Goal: Task Accomplishment & Management: Manage account settings

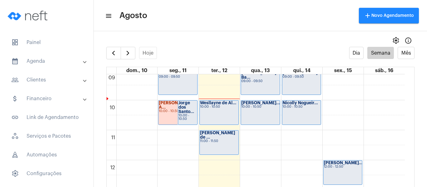
scroll to position [243, 0]
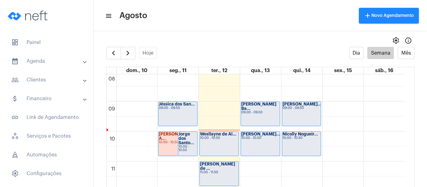
click at [176, 117] on div "Jéssica dos San... 09:00 - 09:50" at bounding box center [178, 114] width 39 height 24
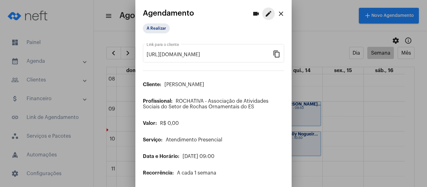
click at [265, 10] on mat-icon "edit" at bounding box center [269, 14] width 8 height 8
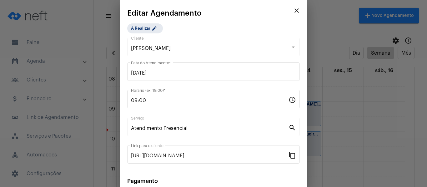
scroll to position [82, 0]
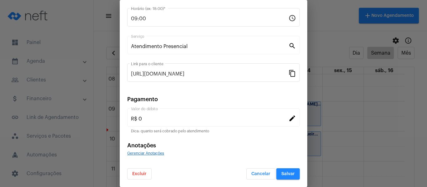
click at [153, 154] on span "Gerenciar Anotações" at bounding box center [145, 154] width 37 height 4
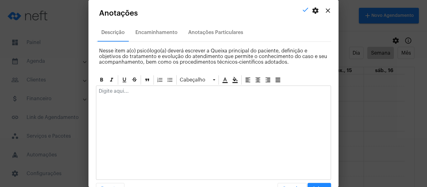
click at [141, 98] on div at bounding box center [213, 93] width 235 height 14
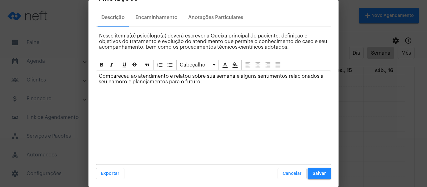
scroll to position [18, 0]
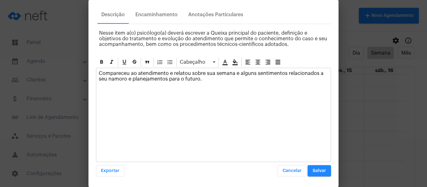
click at [313, 170] on span "Salvar" at bounding box center [319, 171] width 13 height 4
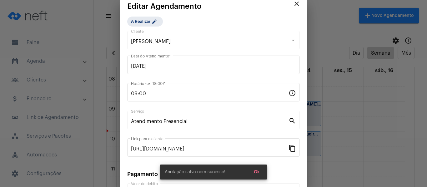
scroll to position [0, 0]
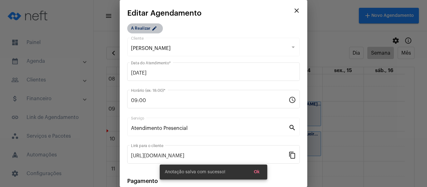
click at [140, 29] on mat-chip "A Realizar edit" at bounding box center [145, 28] width 36 height 10
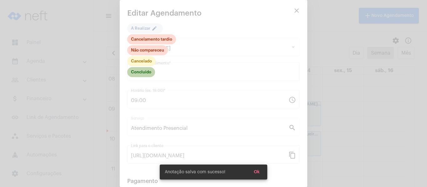
click at [150, 72] on mat-chip "Concluído" at bounding box center [141, 72] width 28 height 10
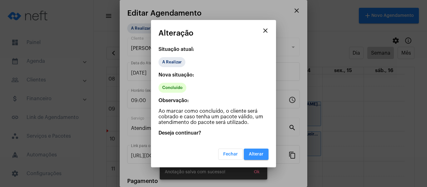
click at [257, 154] on span "Alterar" at bounding box center [256, 154] width 15 height 4
